Goal: Check status: Check status

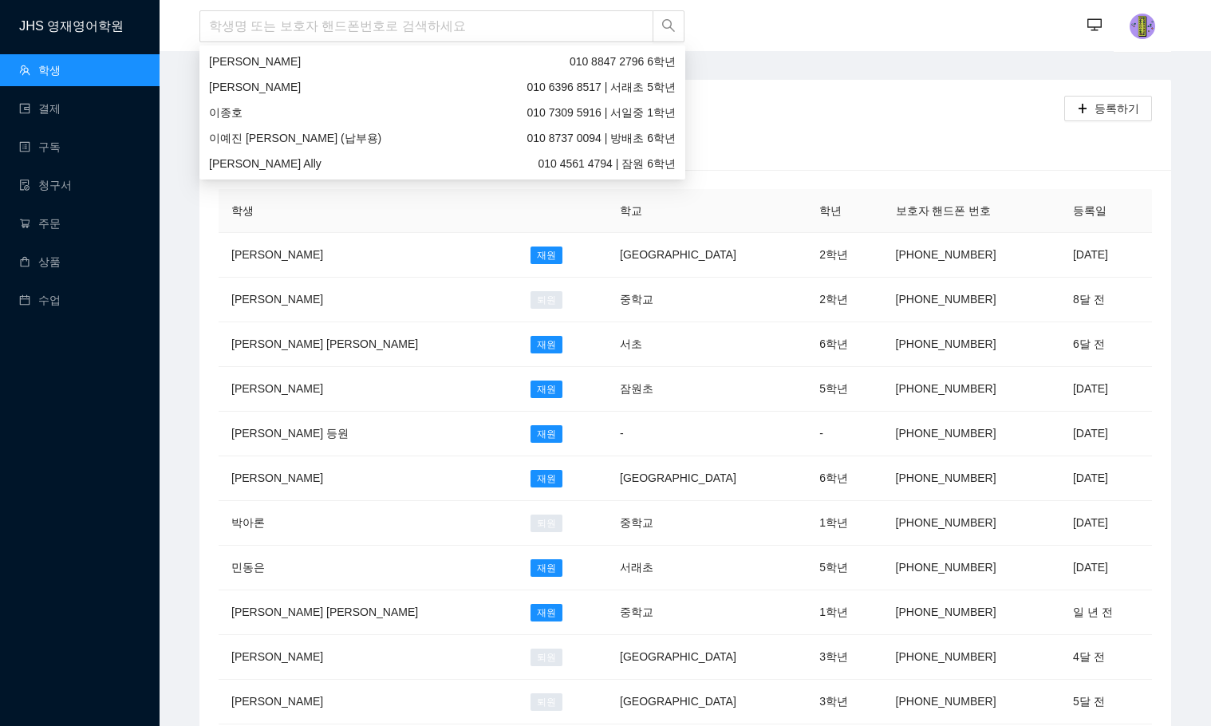
type input "ㅏ"
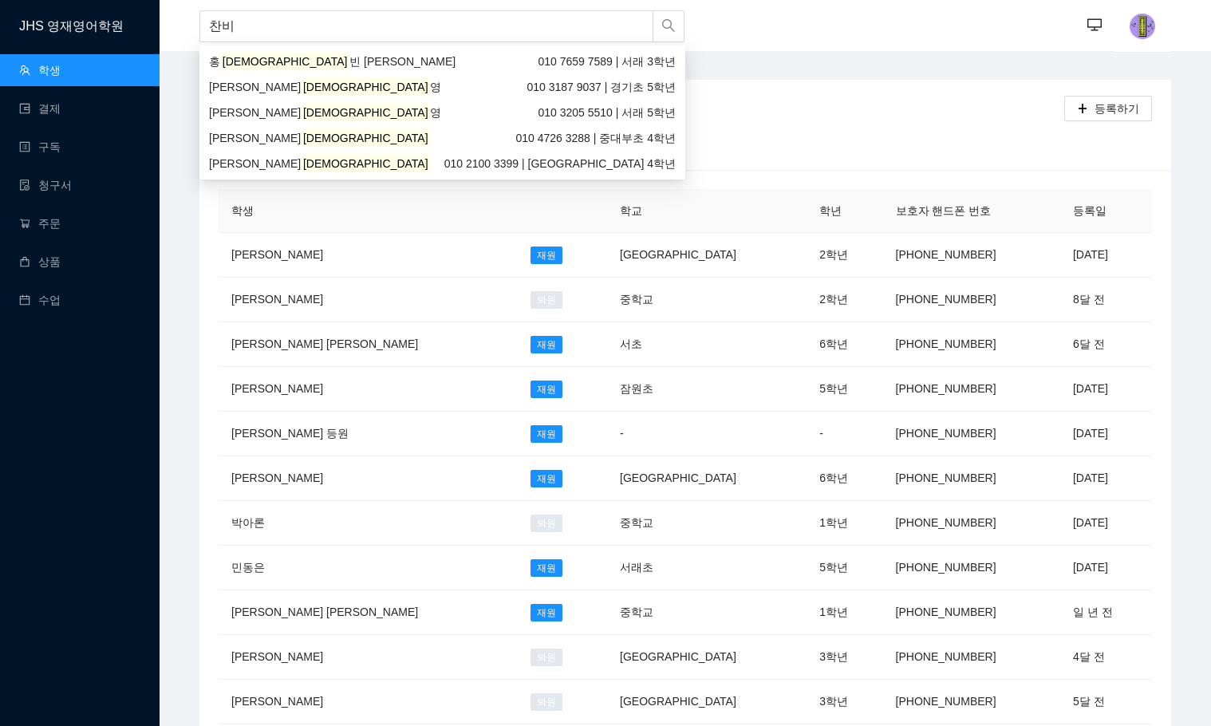
type input "찬빈"
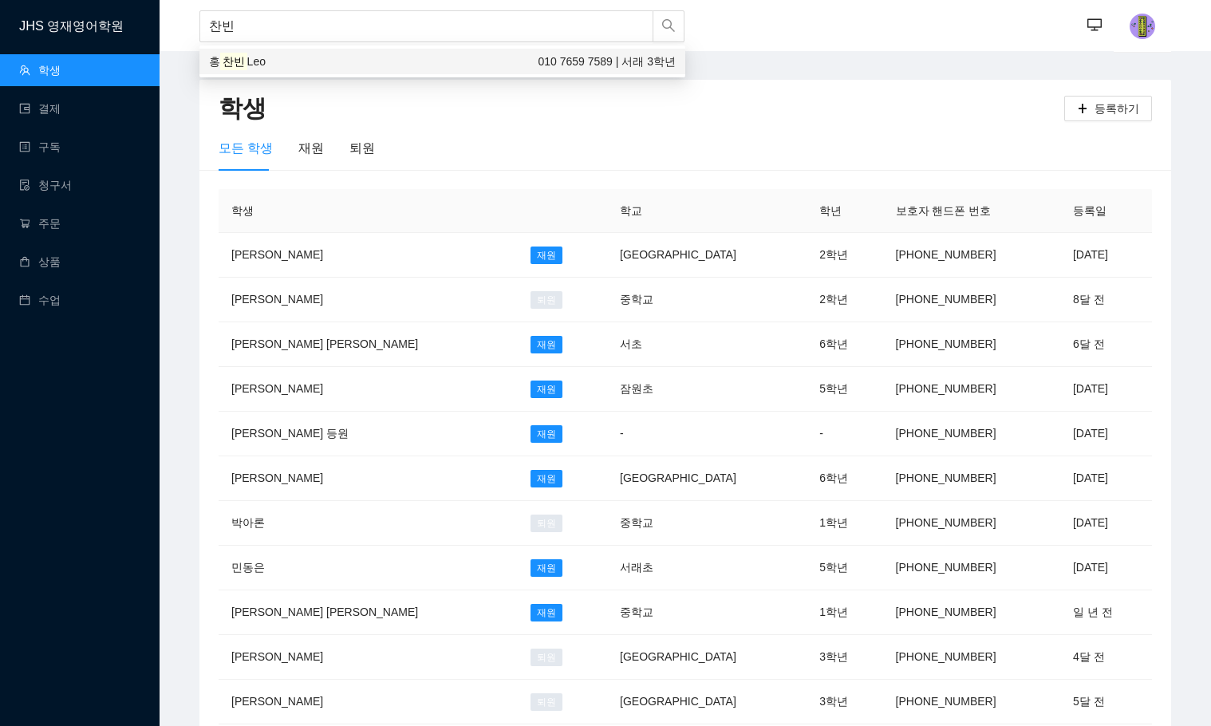
click at [286, 69] on div "[PERSON_NAME] [PERSON_NAME] 010 7659 7589 | 서래 3학년" at bounding box center [442, 62] width 467 height 18
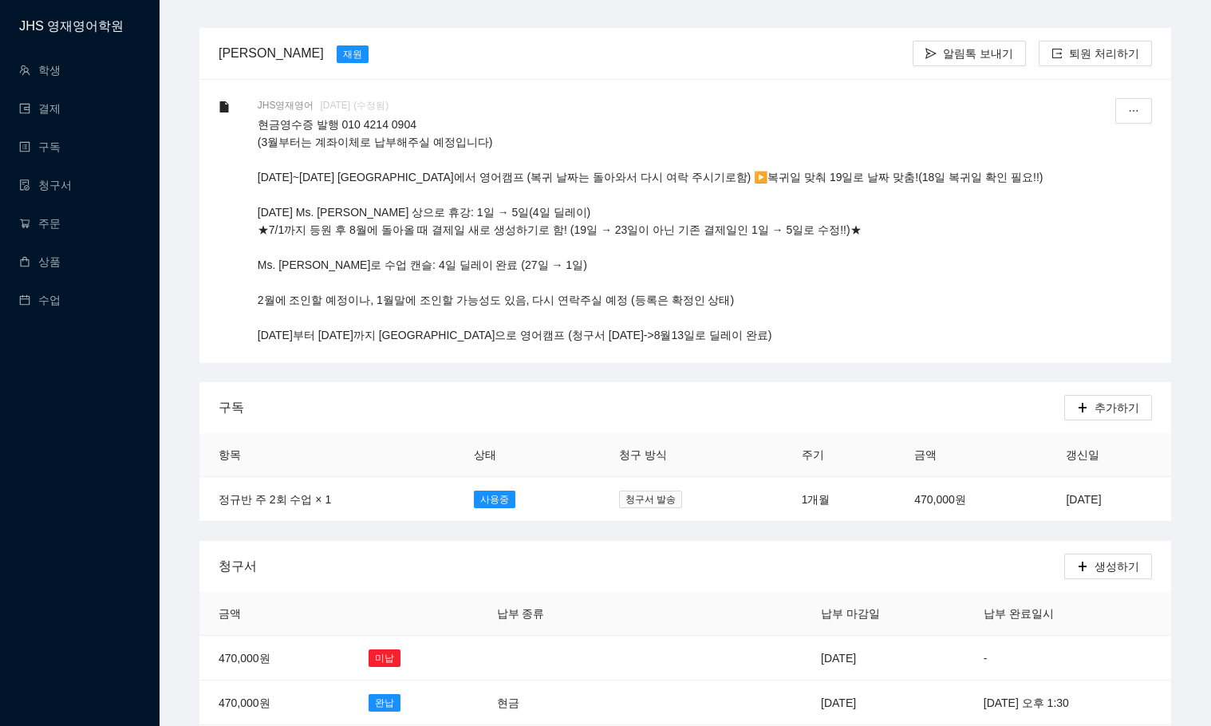
scroll to position [80, 0]
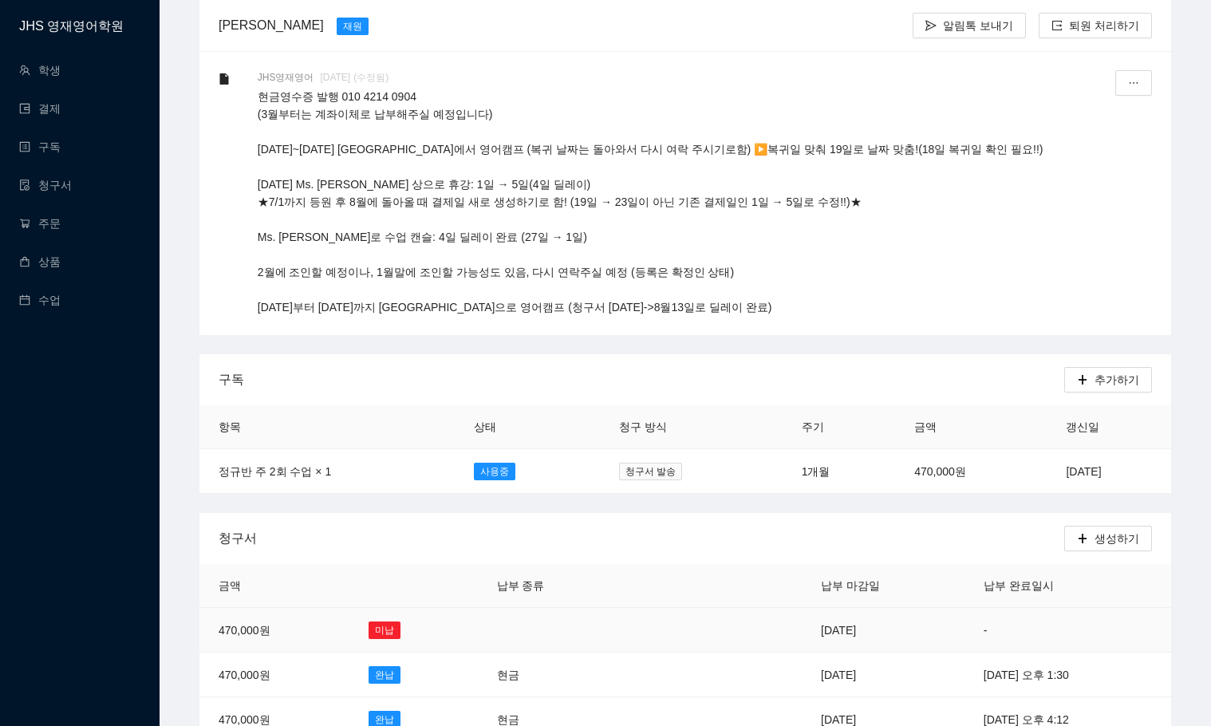
click at [802, 636] on td "[DATE]" at bounding box center [883, 630] width 163 height 45
